Goal: Information Seeking & Learning: Learn about a topic

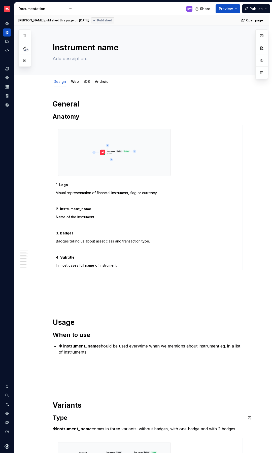
scroll to position [302, 0]
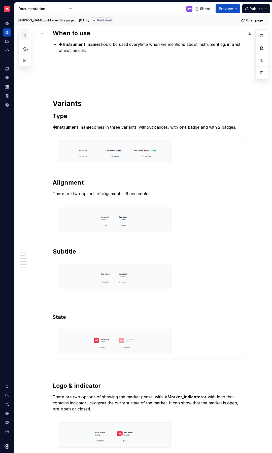
click at [24, 33] on button "button" at bounding box center [24, 35] width 9 height 9
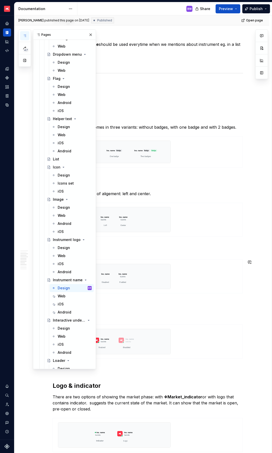
scroll to position [1765, 0]
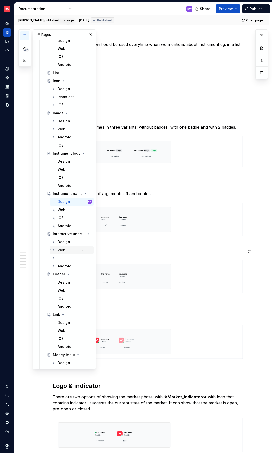
click at [63, 251] on div "Web" at bounding box center [62, 250] width 8 height 5
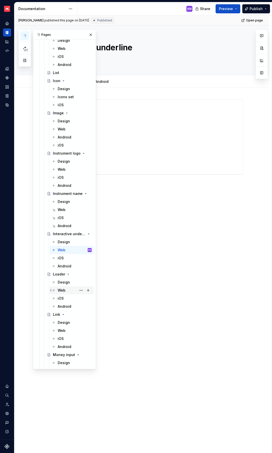
click at [63, 289] on div "Web" at bounding box center [62, 290] width 8 height 5
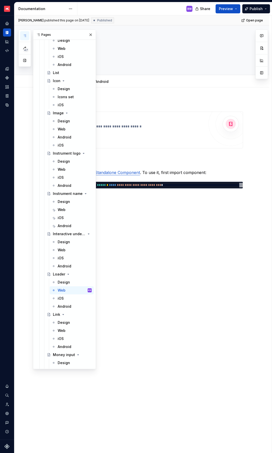
click at [116, 265] on div "**********" at bounding box center [141, 208] width 255 height 243
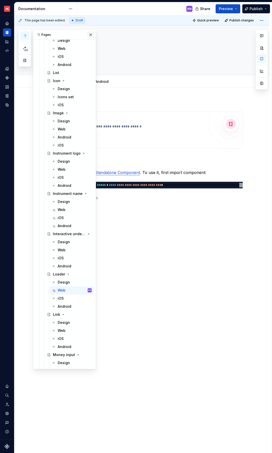
click at [88, 36] on button "button" at bounding box center [90, 34] width 7 height 7
click at [63, 330] on div "Web" at bounding box center [62, 330] width 8 height 5
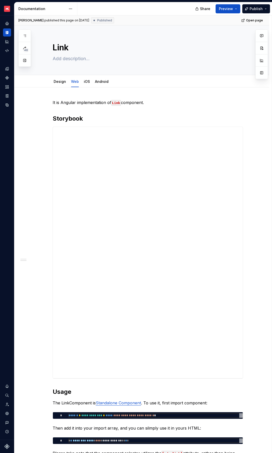
type textarea "*"
